Goal: Transaction & Acquisition: Purchase product/service

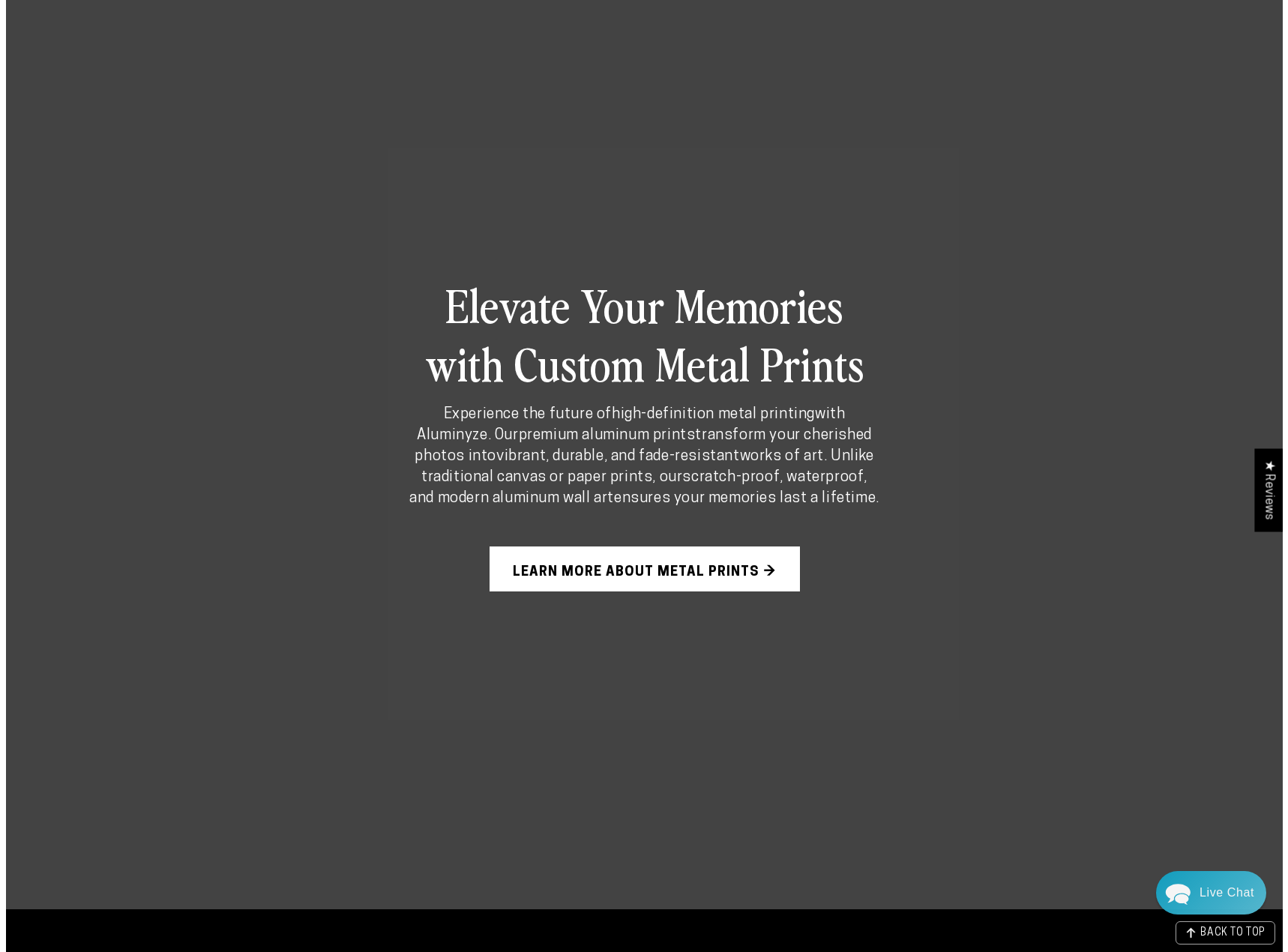
scroll to position [974, 0]
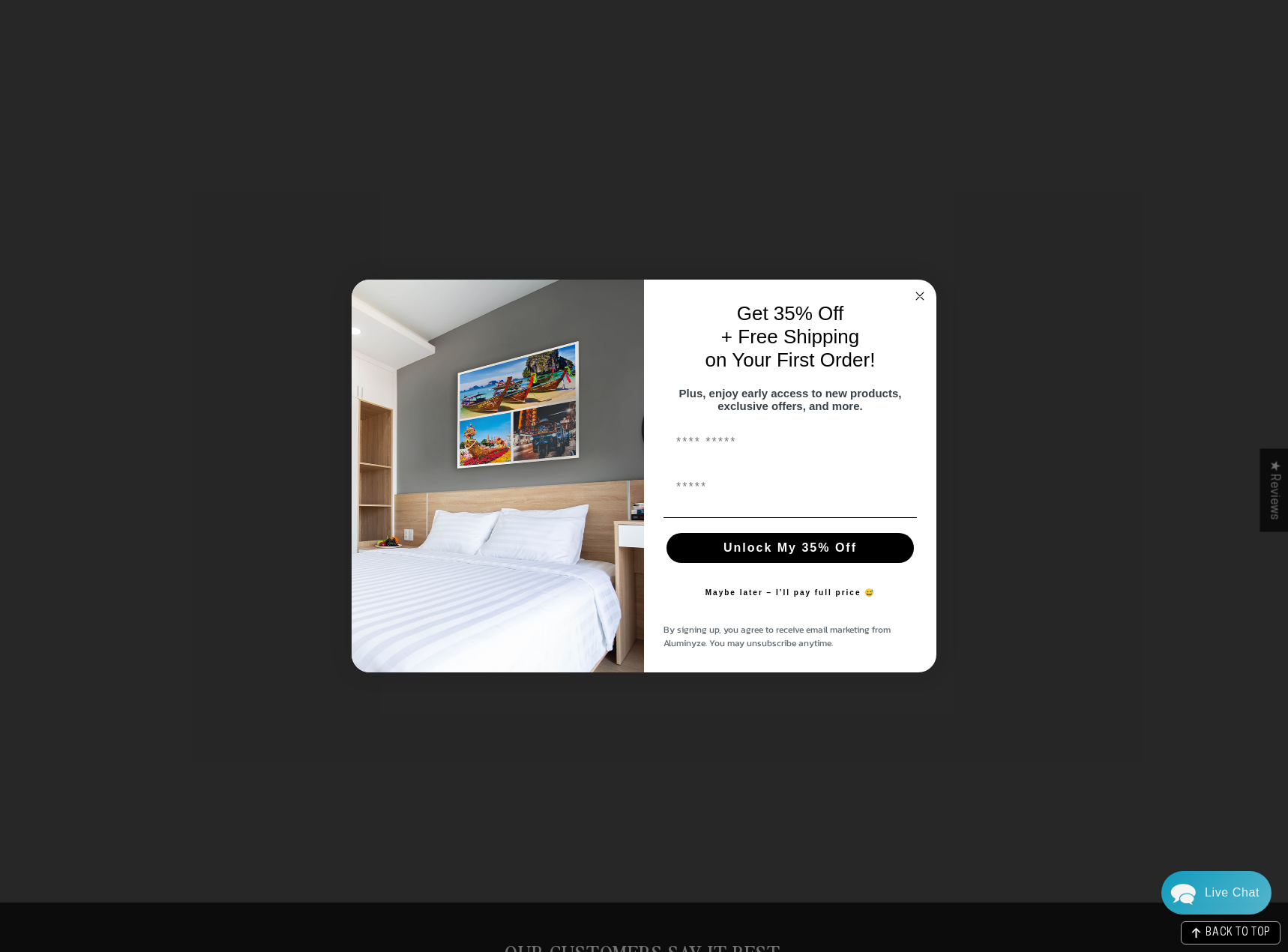
click at [917, 279] on form "Get 35% Off + Free Shipping on Your First Order! Plus, enjoy early access to ne…" at bounding box center [644, 475] width 585 height 392
click at [918, 288] on circle "Close dialog" at bounding box center [920, 296] width 17 height 17
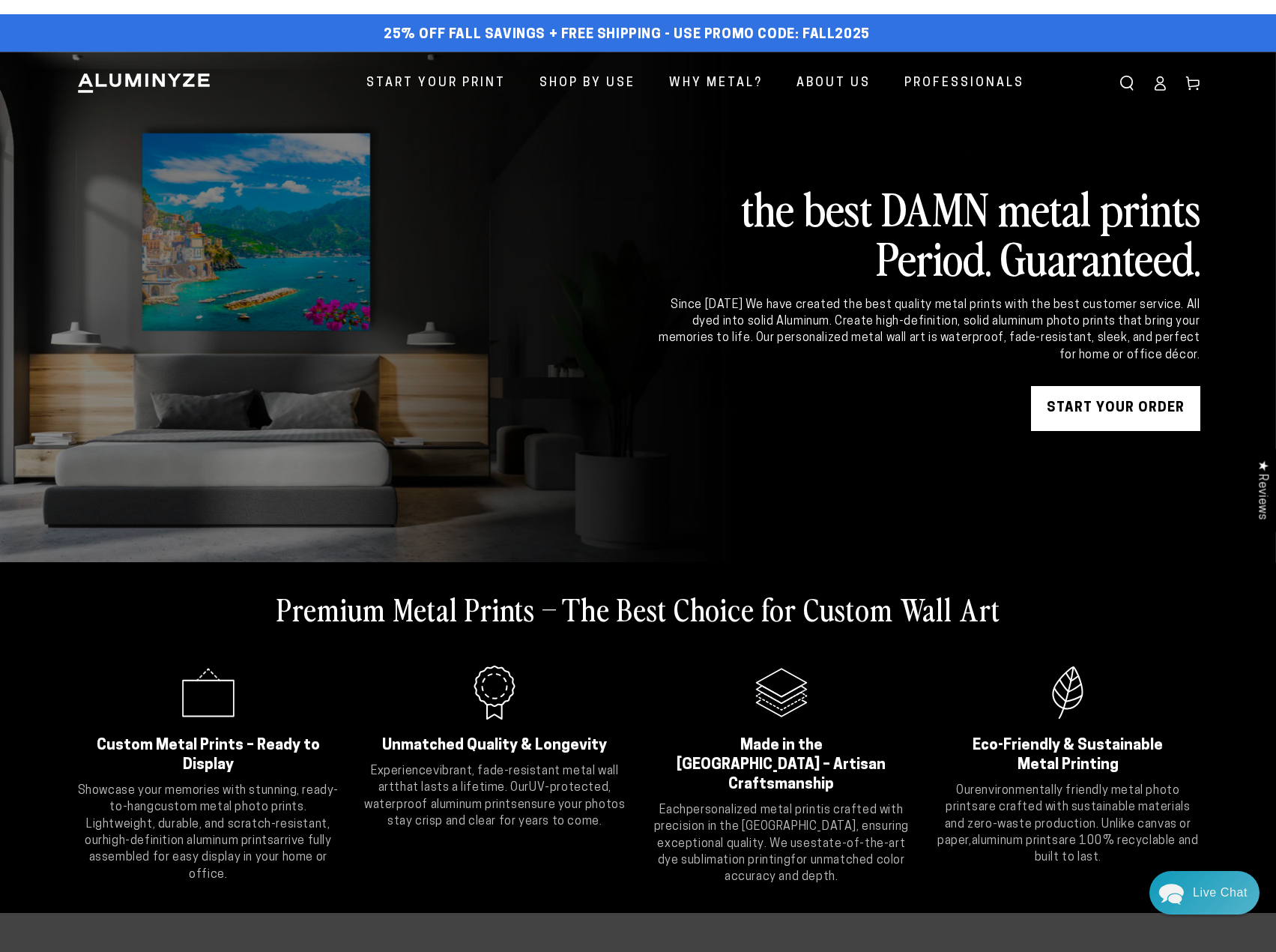
scroll to position [0, 0]
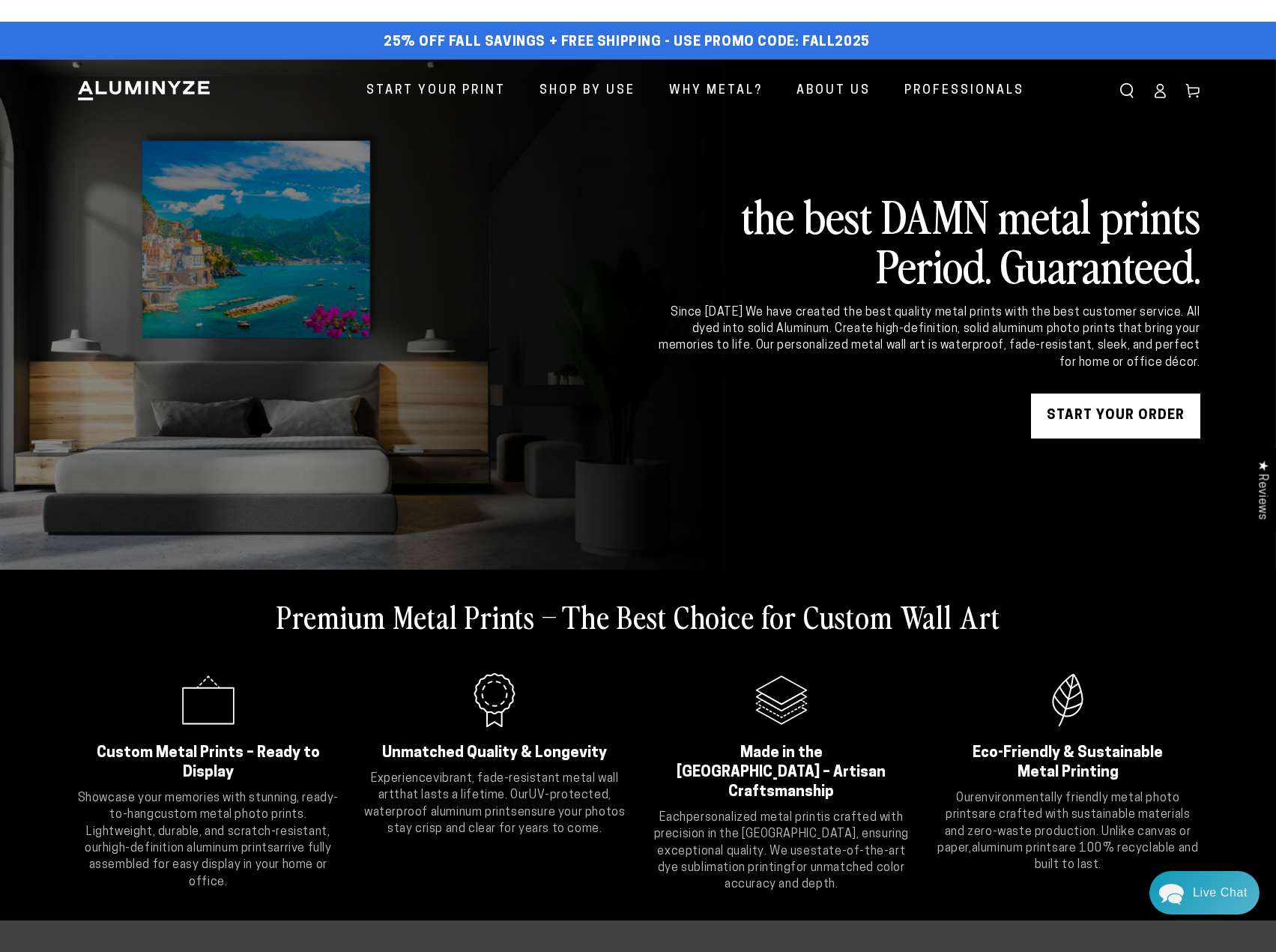
click at [1144, 419] on link "START YOUR Order" at bounding box center [1115, 415] width 169 height 45
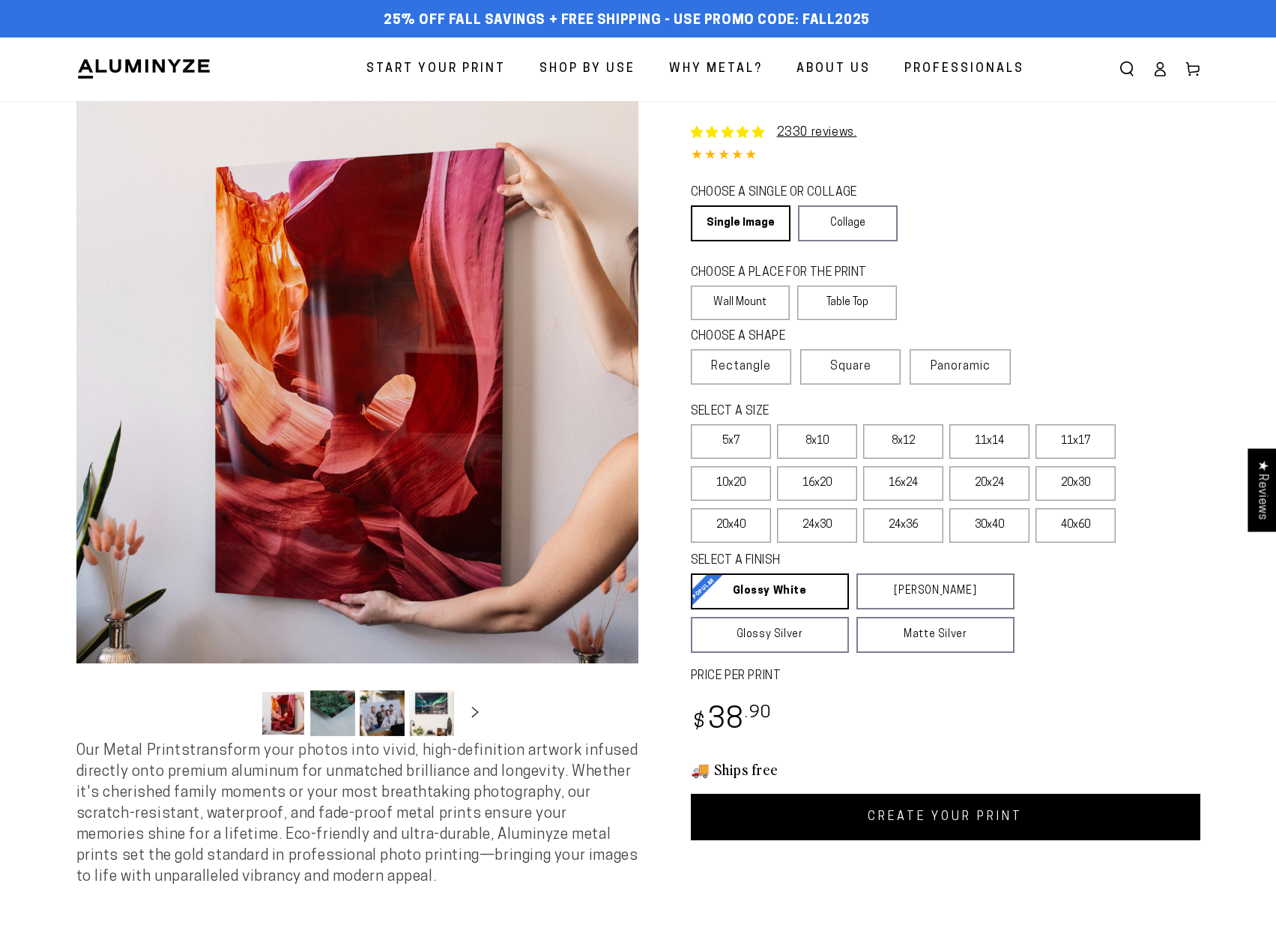
select select "**********"
click at [852, 297] on label "Table Top" at bounding box center [846, 302] width 99 height 34
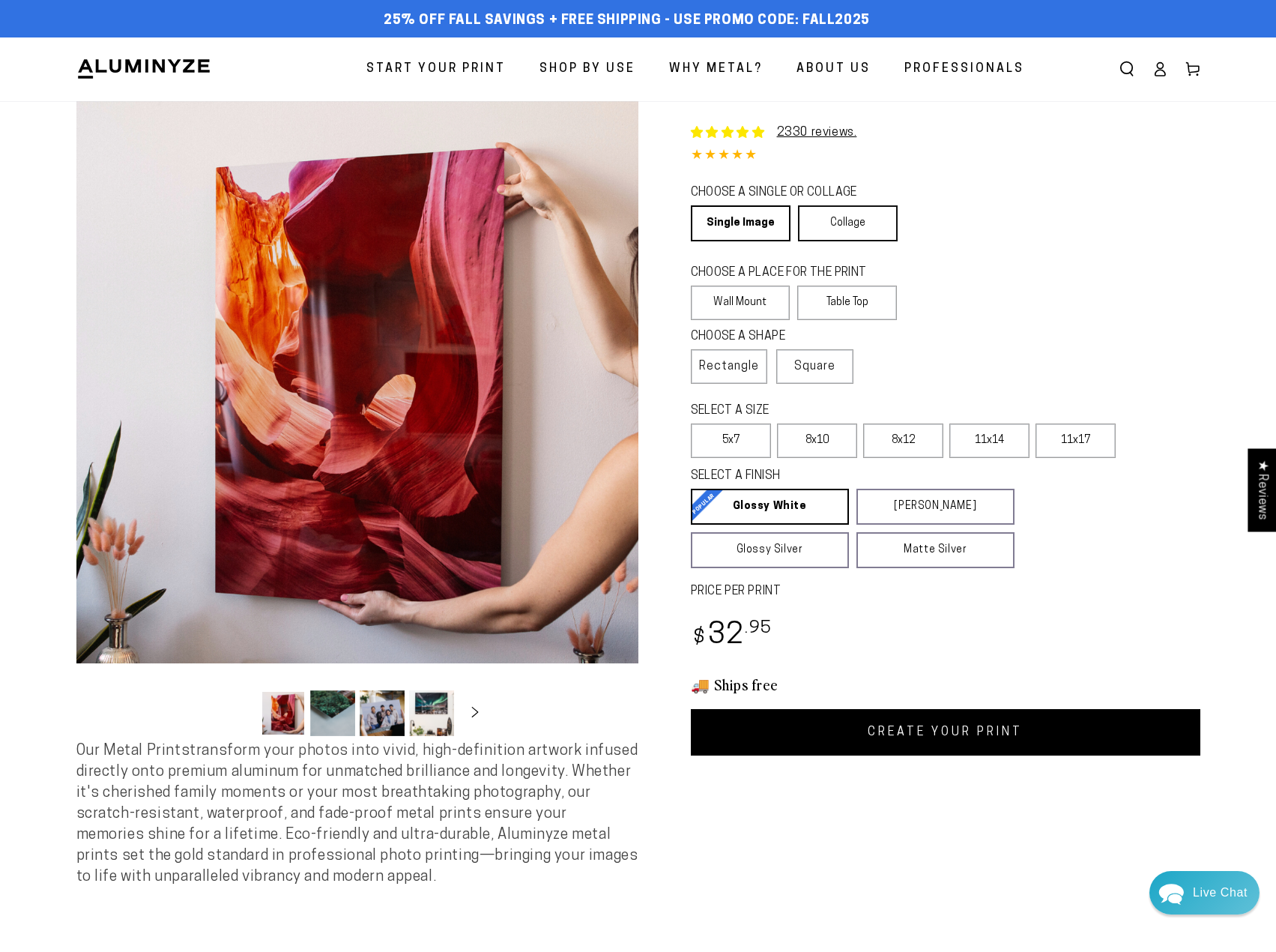
click at [843, 225] on link "Collage" at bounding box center [847, 222] width 99 height 36
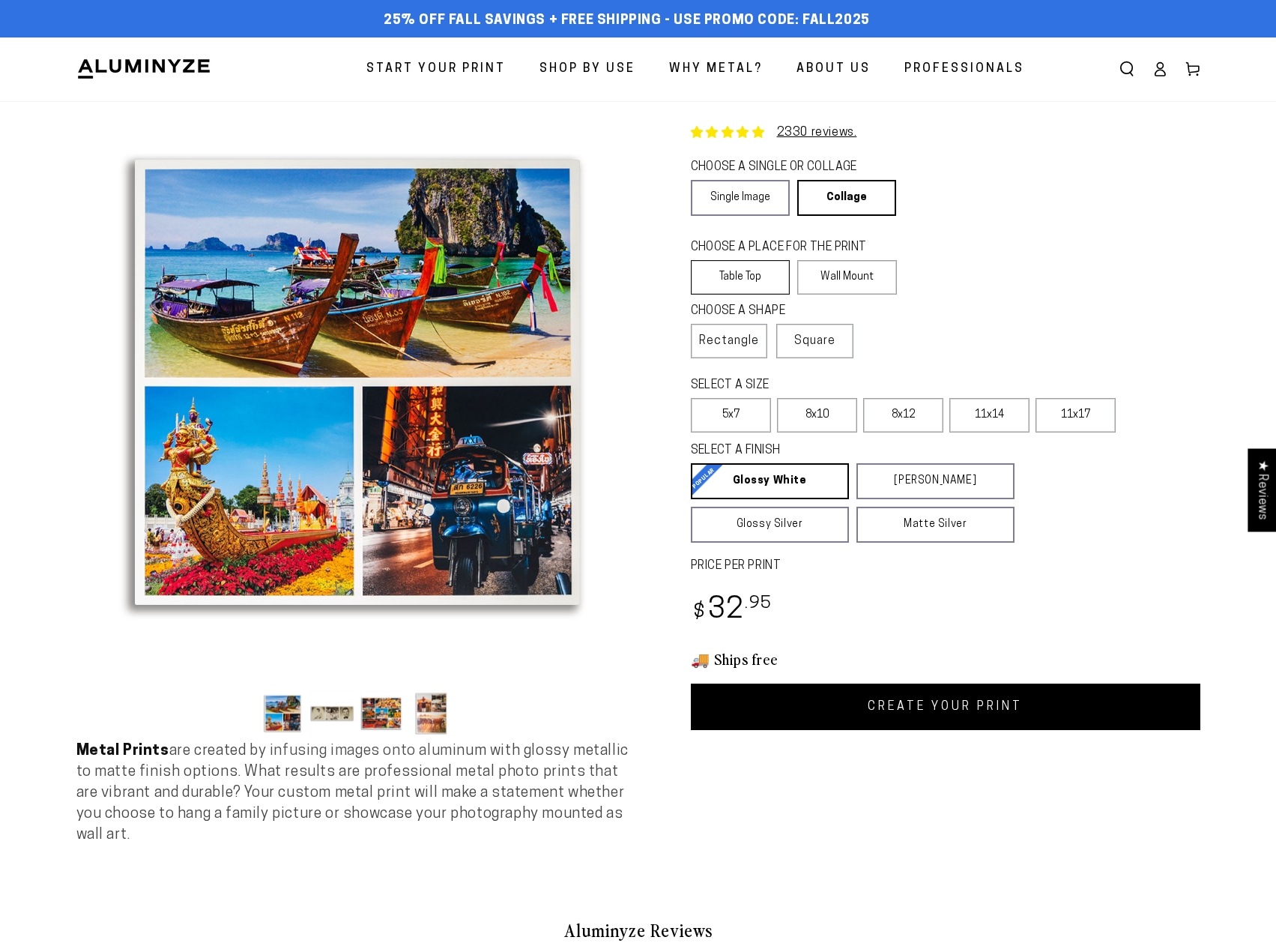
click at [739, 270] on label "Table Top" at bounding box center [740, 277] width 99 height 34
click at [1036, 265] on div "CHOOSE A PLACE FOR THE PRINT Learn more Table Top Wall Mount" at bounding box center [945, 269] width 509 height 64
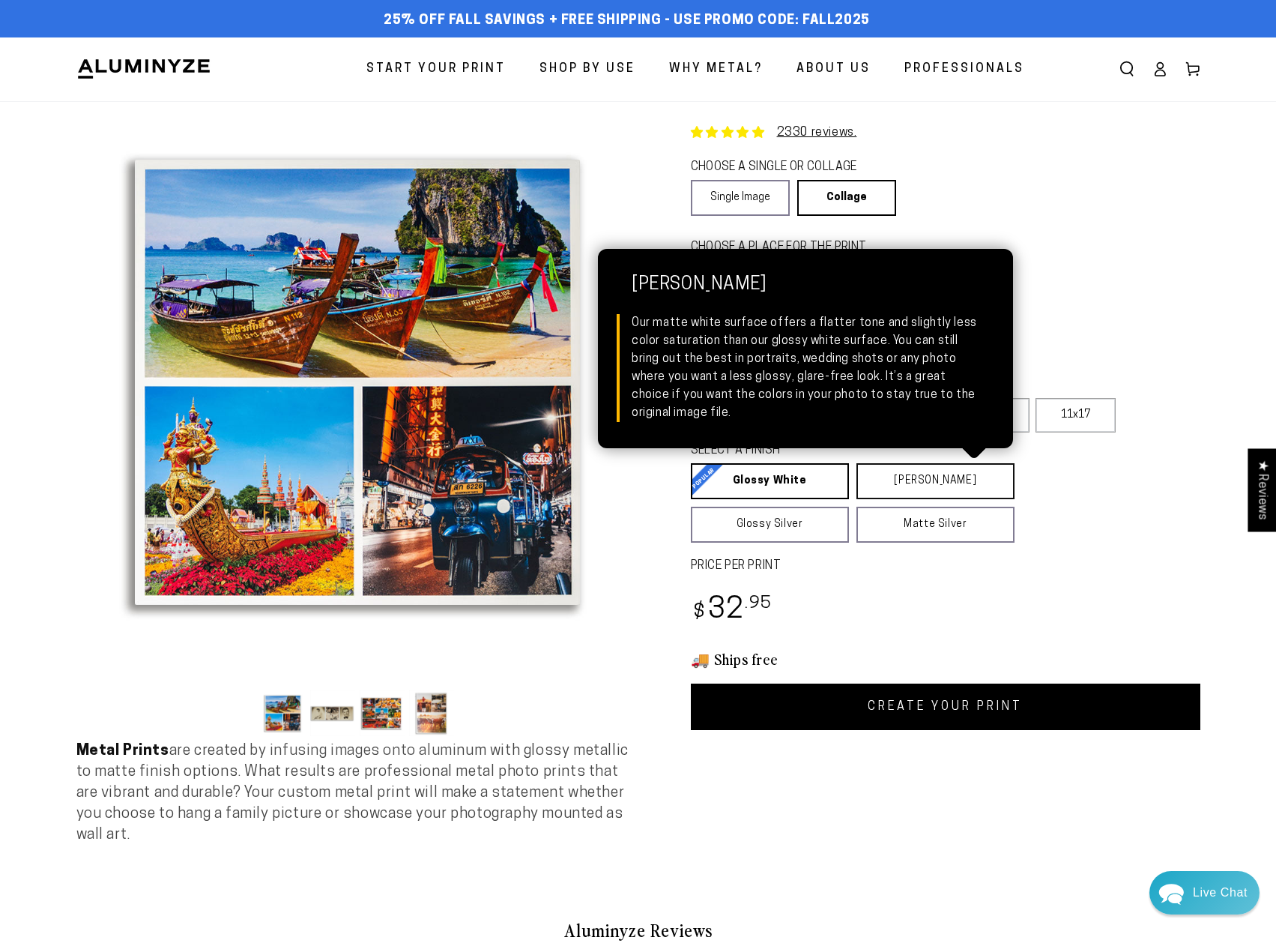
click at [916, 497] on link "Matte White Matte White Our matte white surface offers a flatter tone and sligh…" at bounding box center [935, 481] width 158 height 36
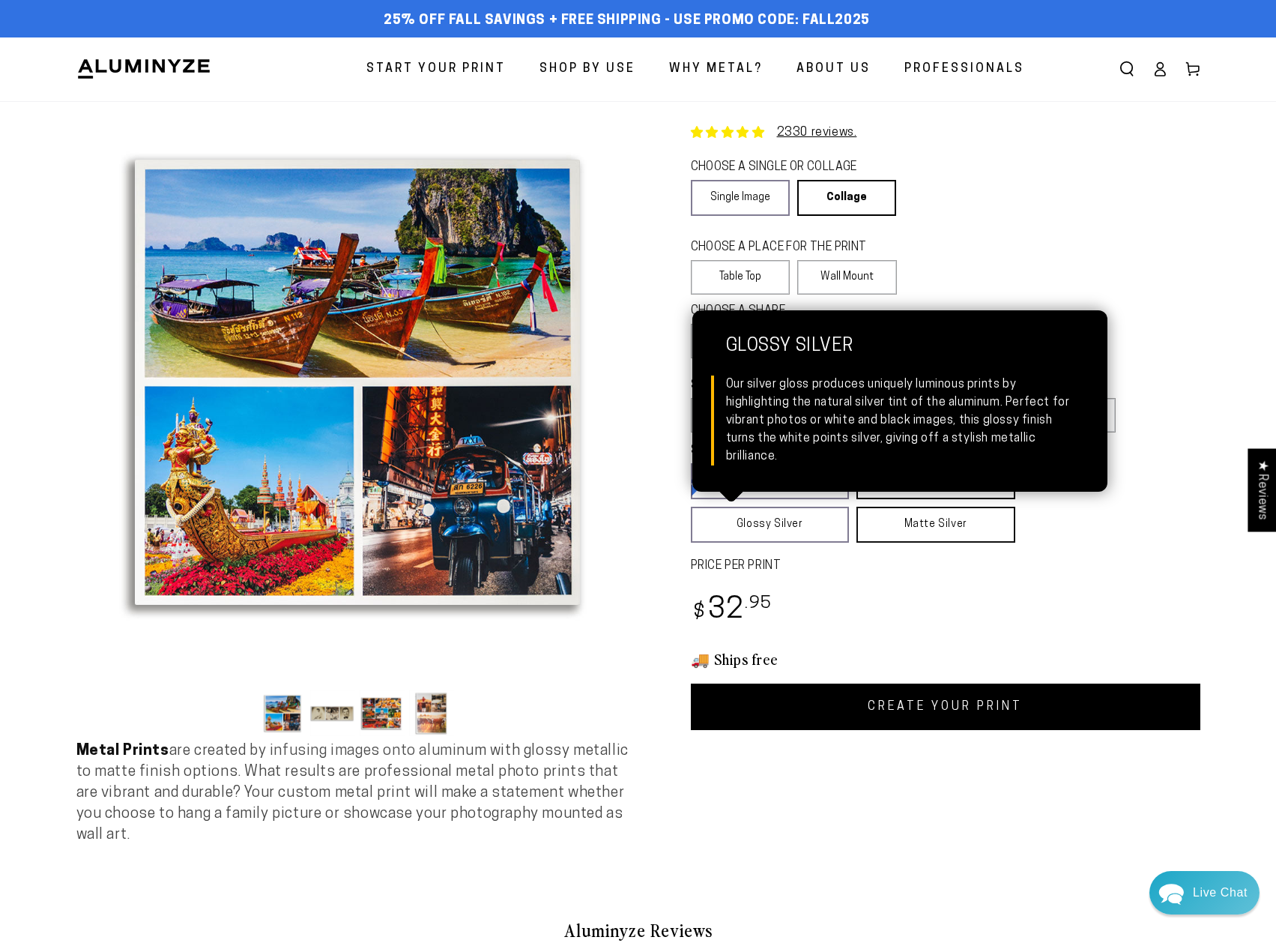
drag, startPoint x: 801, startPoint y: 520, endPoint x: 966, endPoint y: 528, distance: 165.2
click at [804, 520] on link "Glossy Silver Glossy Silver Our silver gloss produces uniquely luminous prints …" at bounding box center [770, 524] width 159 height 36
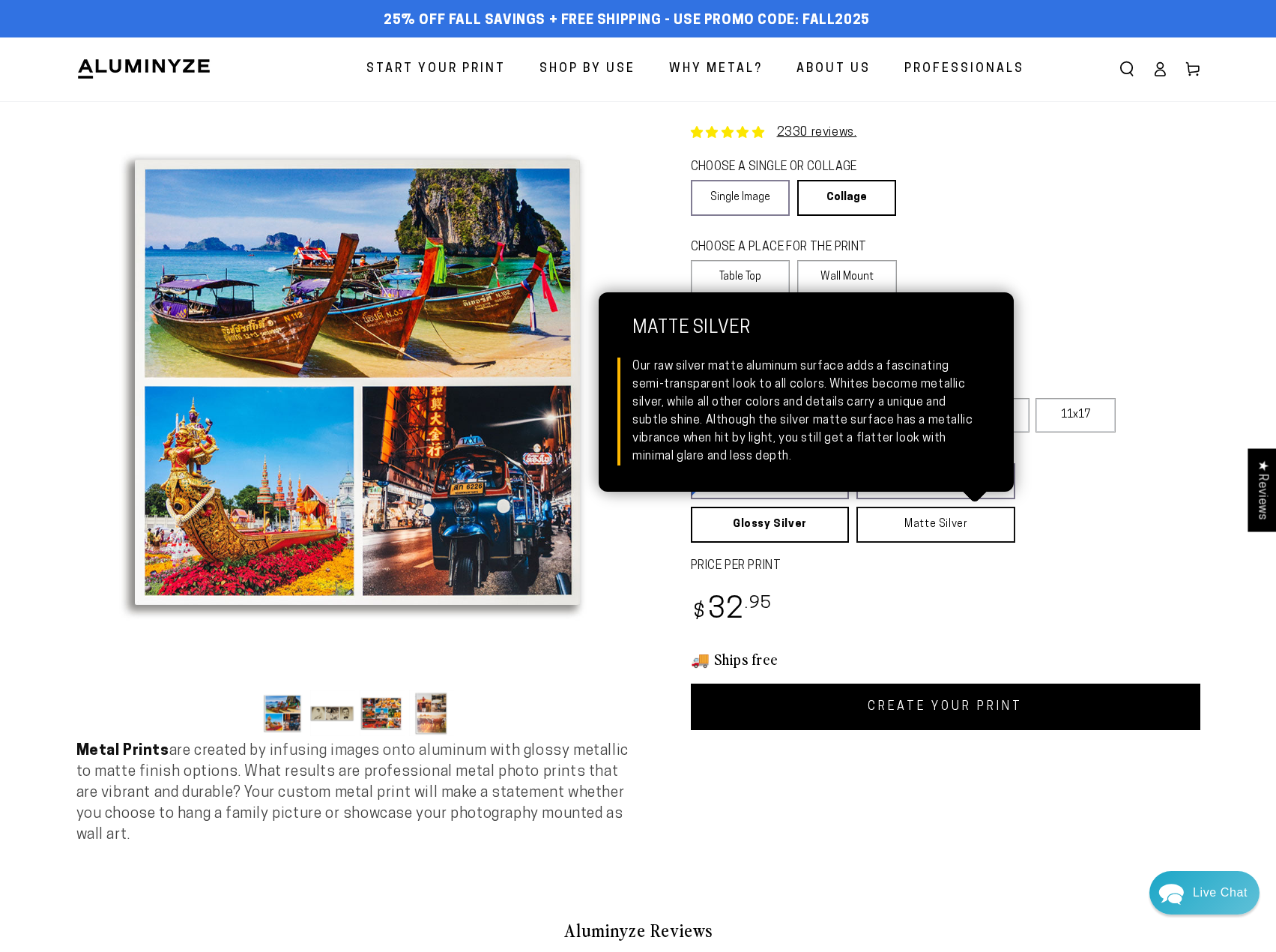
click at [966, 528] on link "Matte Silver Matte Silver Our raw silver matte aluminum surface adds a fascinat…" at bounding box center [935, 524] width 159 height 36
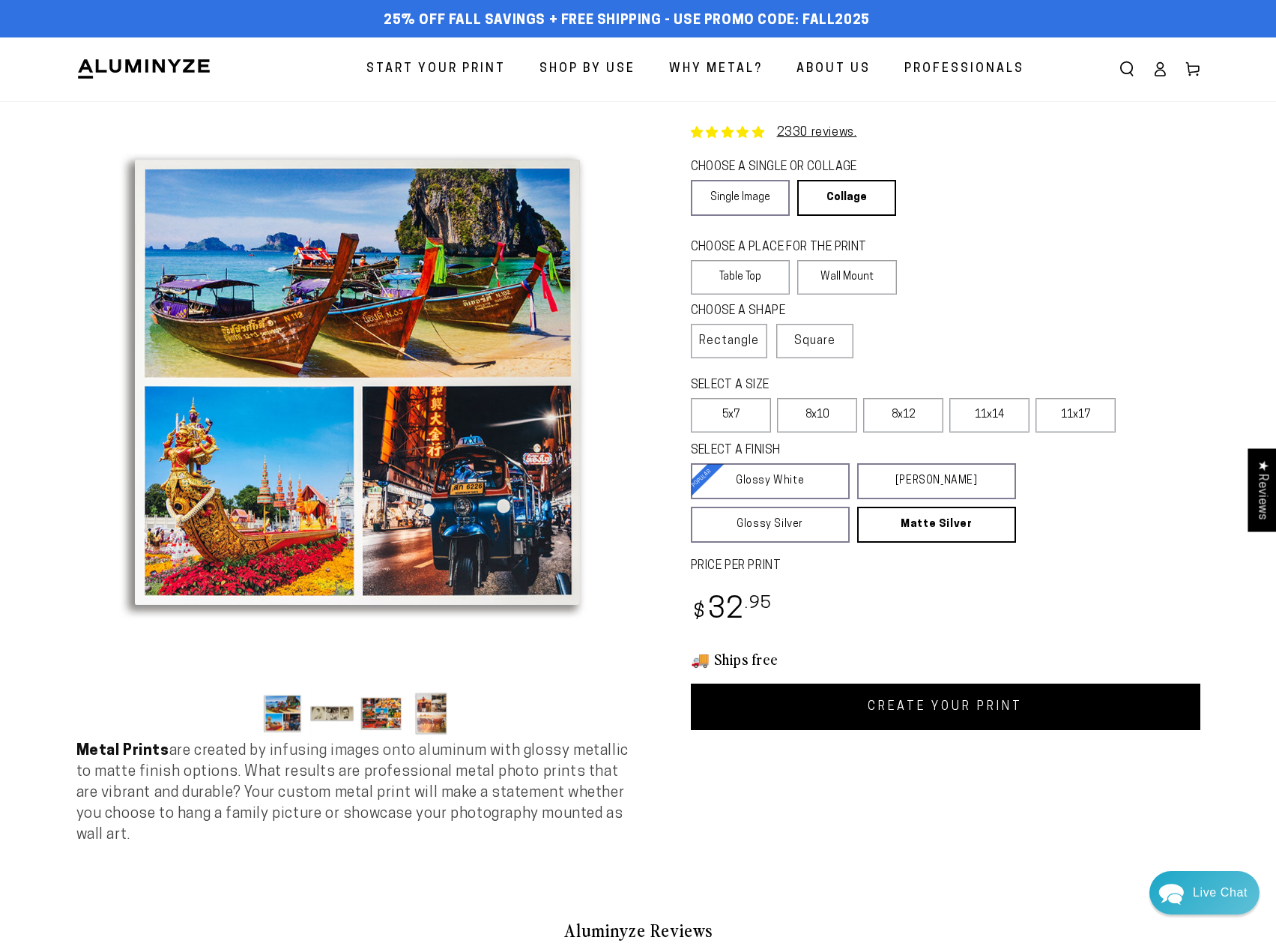
click at [1192, 274] on div "CHOOSE A PLACE FOR THE PRINT Learn more Table Top Wall Mount" at bounding box center [945, 269] width 509 height 64
